Goal: Communication & Community: Answer question/provide support

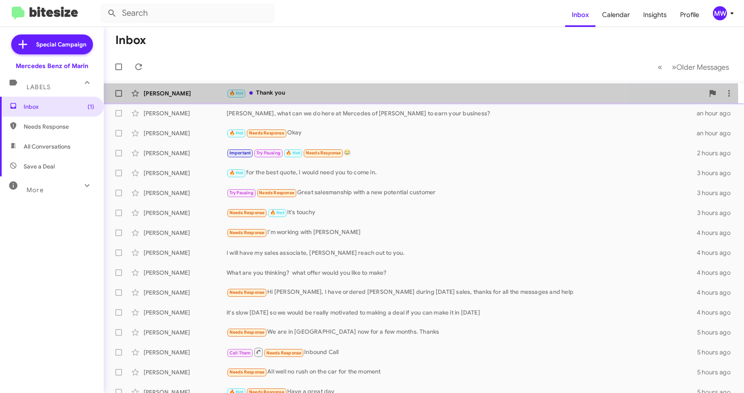
click at [314, 99] on div "Ahmet Koylan 🔥 Hot Thank you 6 minutes ago" at bounding box center [423, 93] width 627 height 17
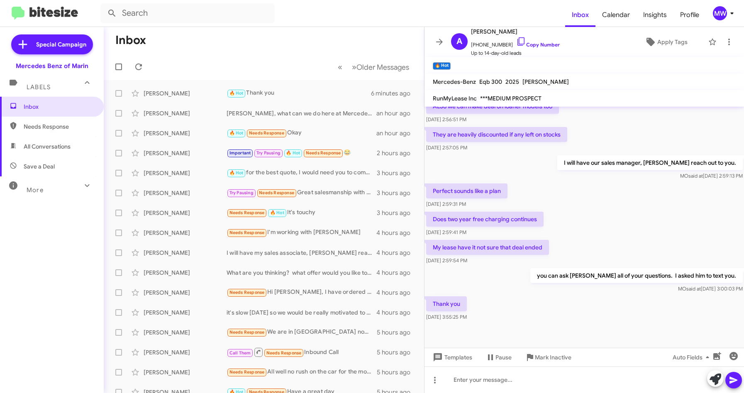
scroll to position [414, 0]
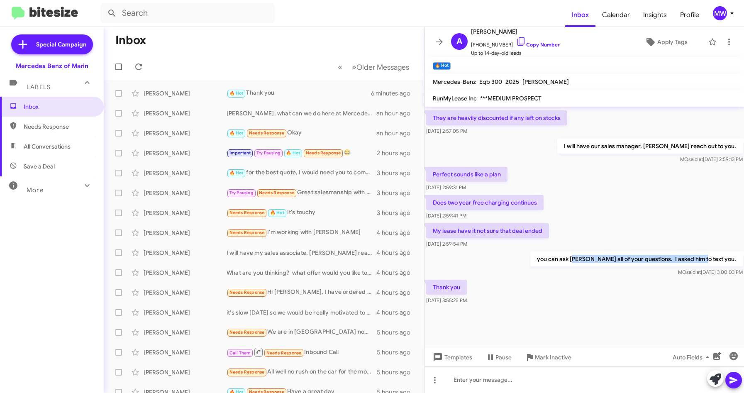
drag, startPoint x: 599, startPoint y: 257, endPoint x: 725, endPoint y: 265, distance: 126.3
click at [725, 265] on p "you can ask [PERSON_NAME] all of your questions. I asked him to text you." at bounding box center [636, 258] width 212 height 15
drag, startPoint x: 725, startPoint y: 265, endPoint x: 627, endPoint y: 314, distance: 109.4
click at [650, 306] on div "Thank you Sep 11, 2025, 3:55:25 PM" at bounding box center [584, 292] width 320 height 28
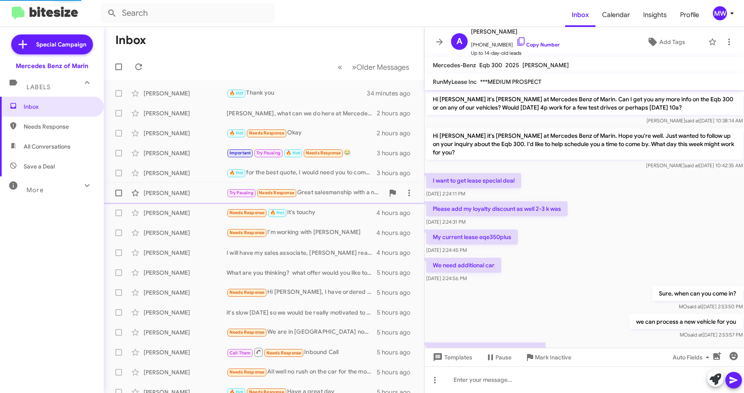
scroll to position [398, 0]
